Goal: Task Accomplishment & Management: Complete application form

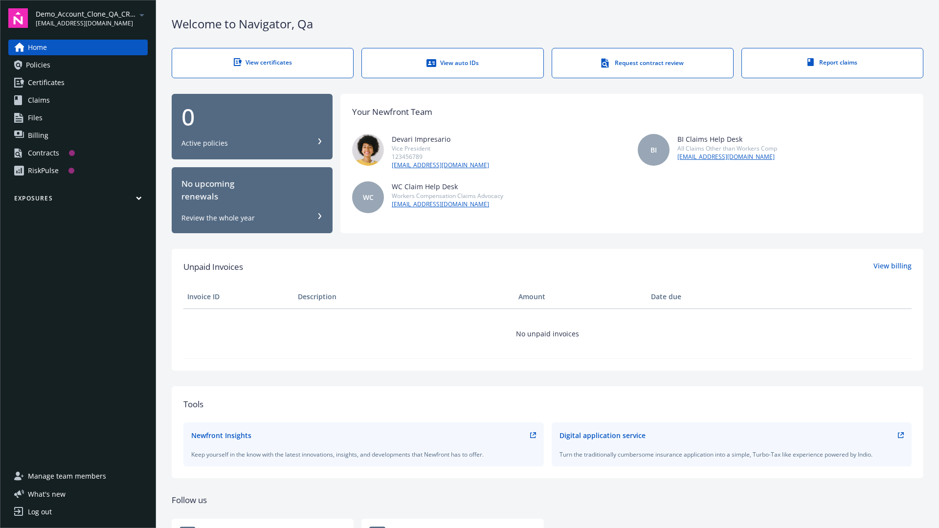
click at [91, 18] on span "Demo_Account_Clone_QA_CR_Tests_Prospect" at bounding box center [86, 14] width 100 height 10
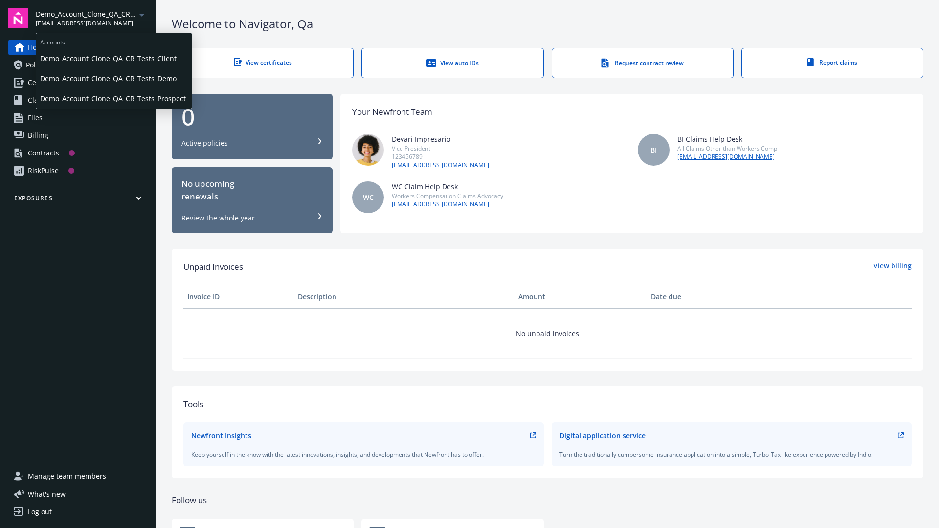
click at [113, 58] on span "Demo_Account_Clone_QA_CR_Tests_Client" at bounding box center [114, 58] width 148 height 20
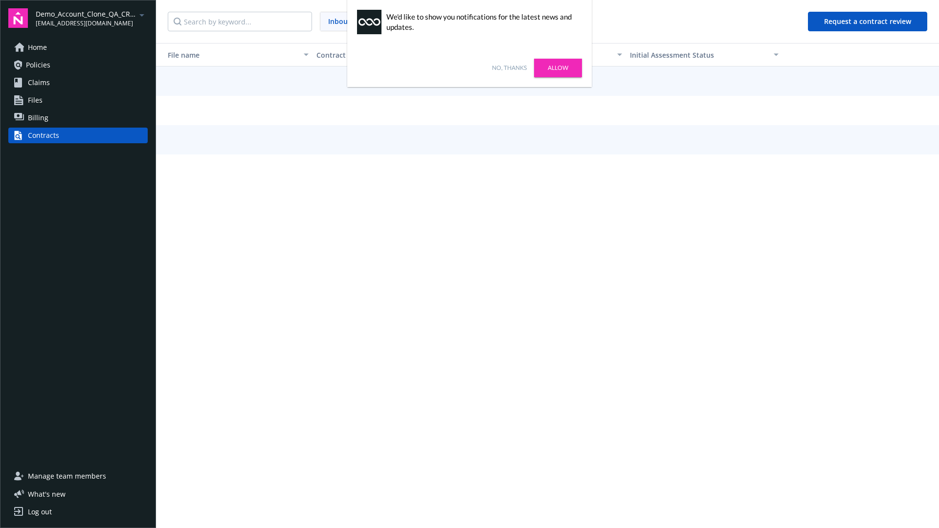
click at [509, 68] on link "No, thanks" at bounding box center [509, 68] width 35 height 9
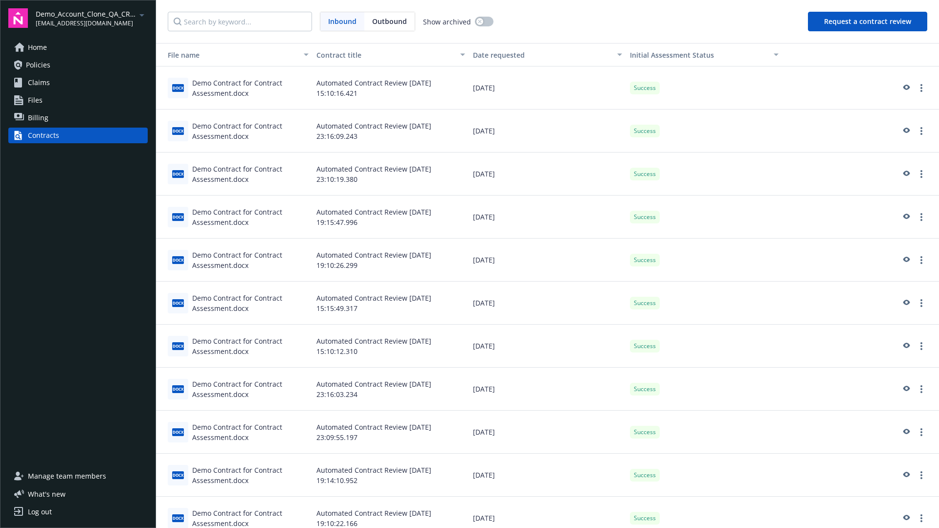
click at [868, 22] on button "Request a contract review" at bounding box center [867, 22] width 119 height 20
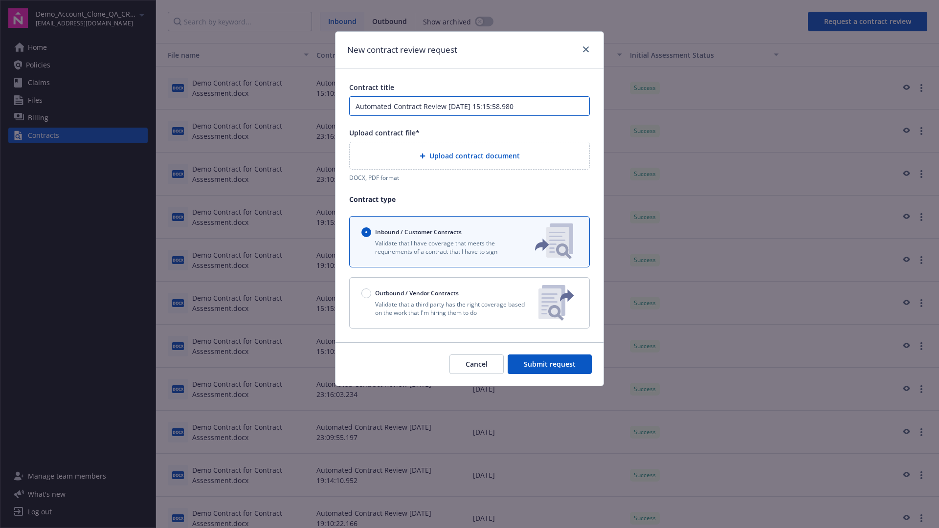
type input "Automated Contract Review 10-10-2025 15:15:58.980"
click at [470, 303] on p "Validate that a third party has the right coverage based on the work that I'm h…" at bounding box center [445, 308] width 169 height 17
radio input "false"
radio input "true"
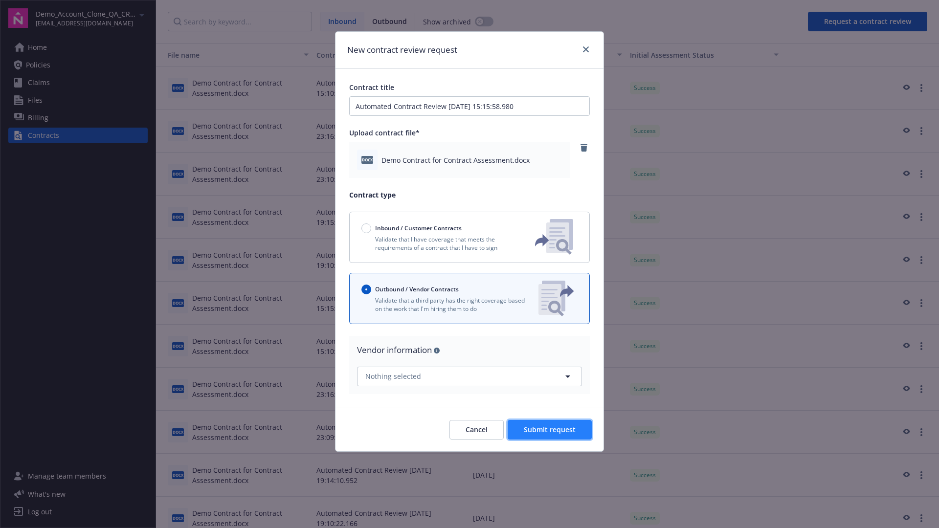
click at [550, 429] on span "Submit request" at bounding box center [550, 429] width 52 height 9
